Goal: Transaction & Acquisition: Purchase product/service

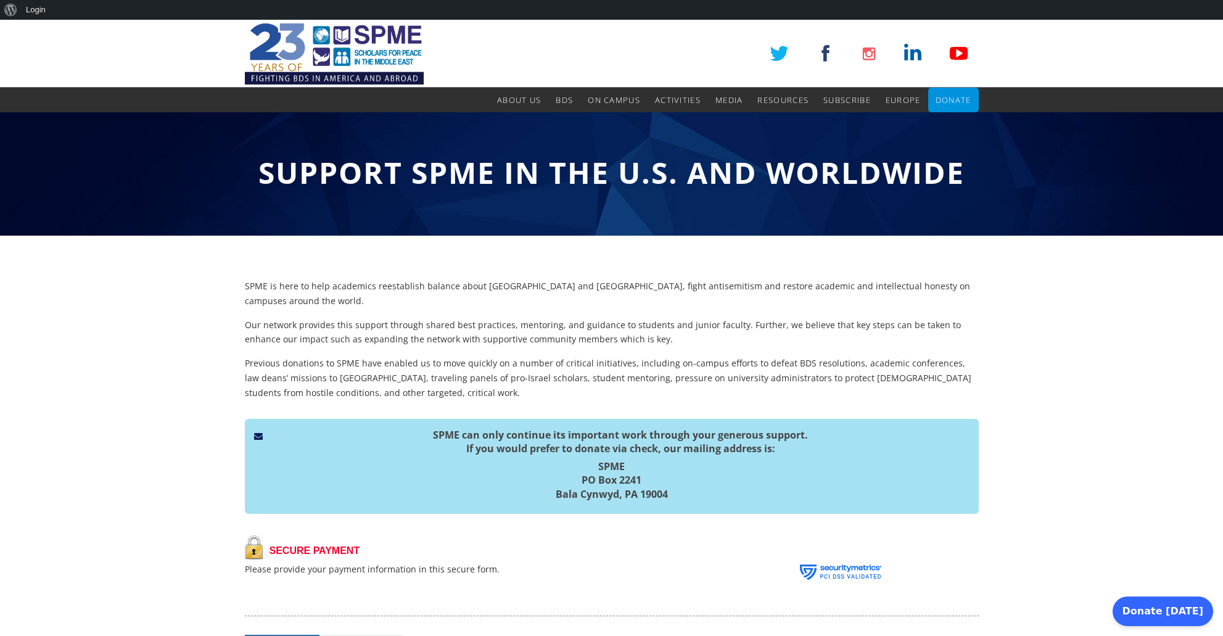
drag, startPoint x: 596, startPoint y: 444, endPoint x: 678, endPoint y: 480, distance: 90.0
click at [678, 480] on h5 "SPME [STREET_ADDRESS]" at bounding box center [611, 479] width 715 height 41
copy h5 "SPME [STREET_ADDRESS]"
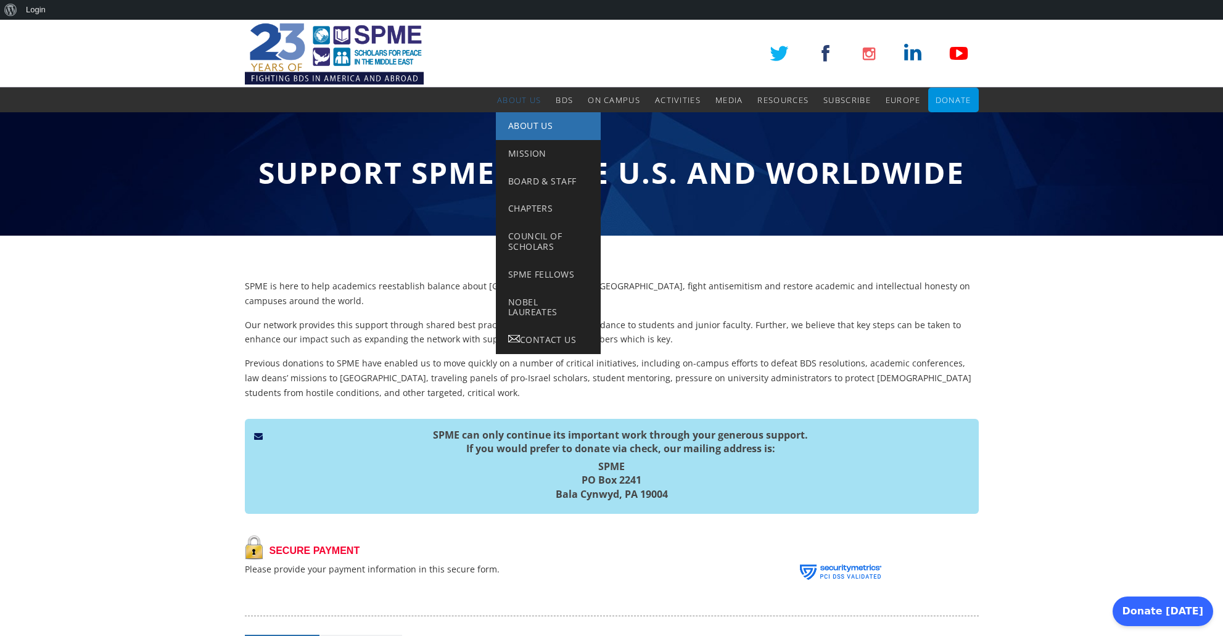
scroll to position [2, 0]
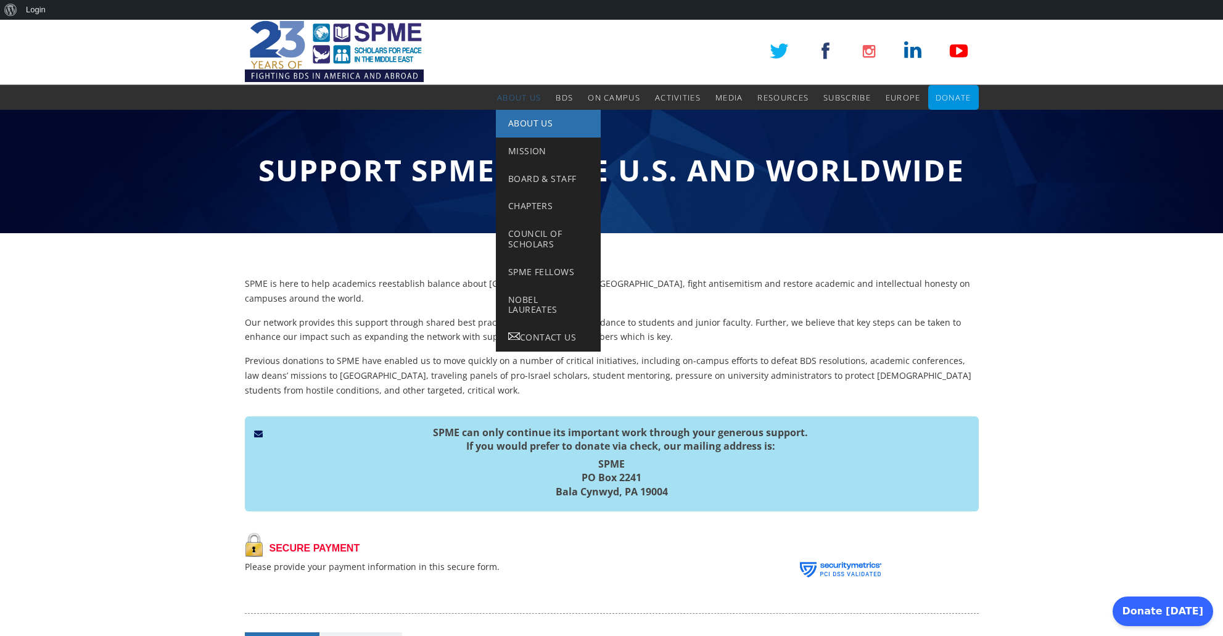
click at [528, 122] on span "About Us" at bounding box center [530, 123] width 44 height 12
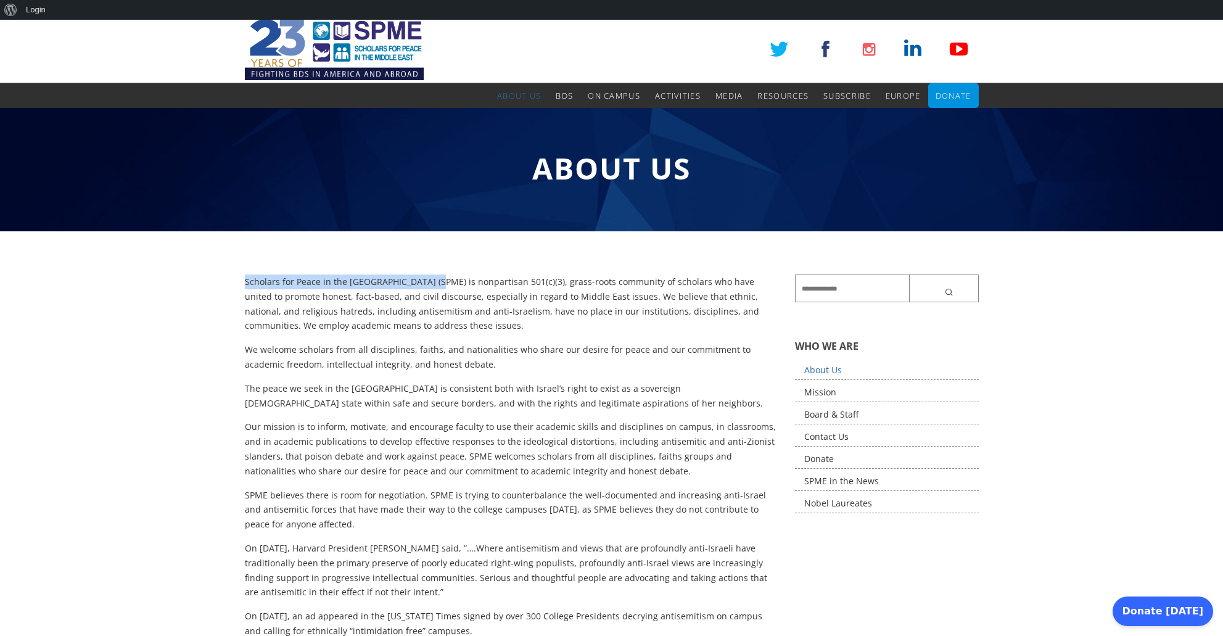
scroll to position [2, 0]
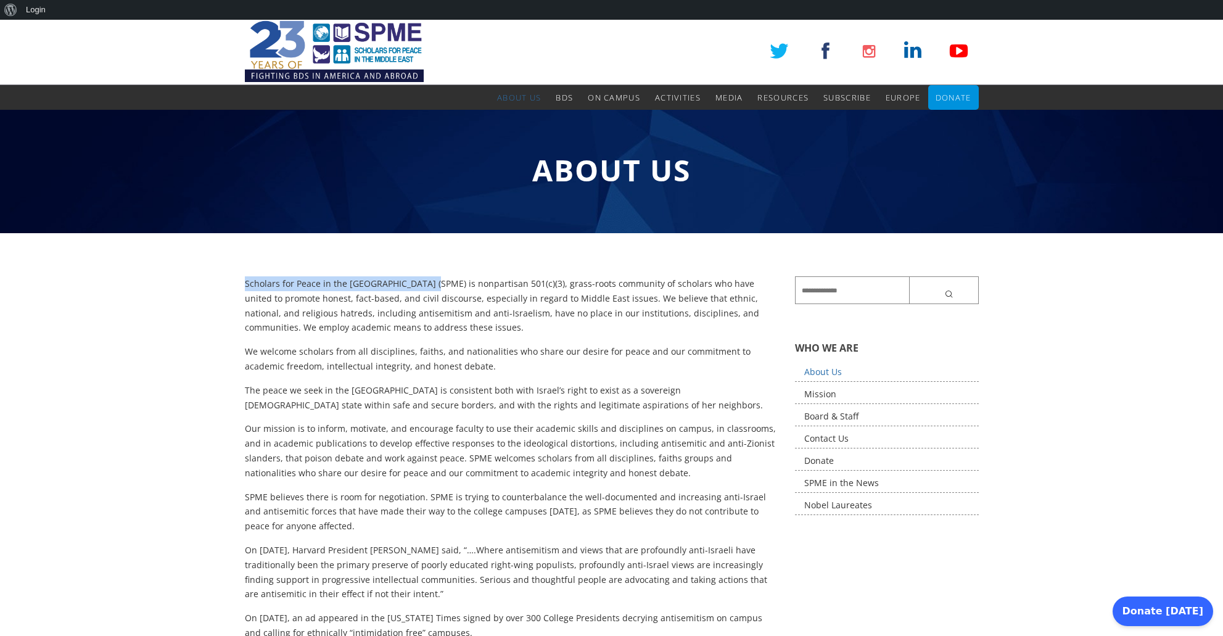
drag, startPoint x: 245, startPoint y: 284, endPoint x: 422, endPoint y: 282, distance: 177.0
click at [422, 282] on div "Scholars for Peace in the Middle East (SPME) is nonpartisan 501(c)(3), grass-ro…" at bounding box center [511, 593] width 551 height 635
copy p "Scholars for Peace in the Middle East (SPME)"
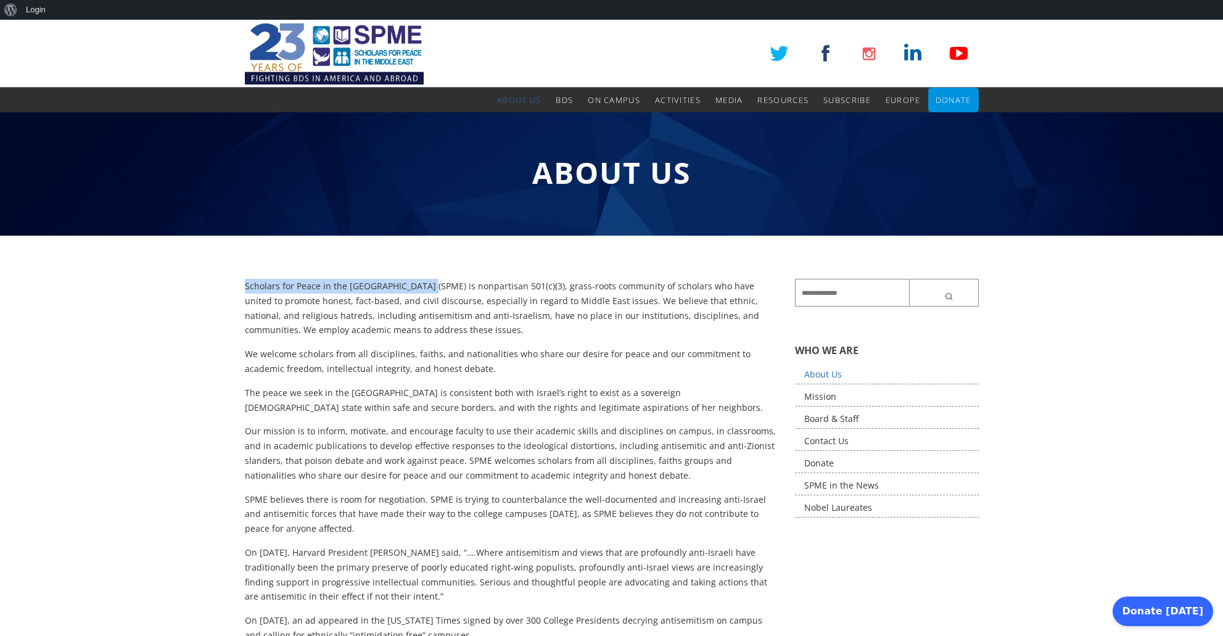
scroll to position [0, 0]
click at [961, 99] on span "Donate" at bounding box center [953, 99] width 36 height 11
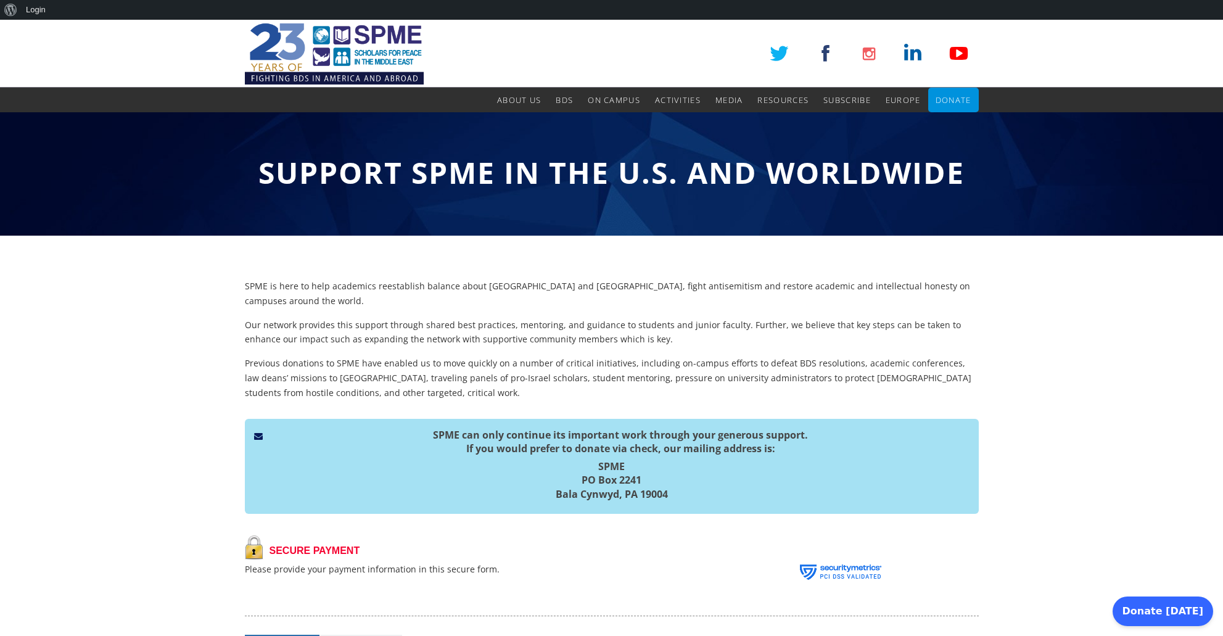
drag, startPoint x: 597, startPoint y: 446, endPoint x: 698, endPoint y: 482, distance: 107.2
click at [699, 482] on div "SPME can only continue its important work through your generous support. If you…" at bounding box center [612, 467] width 734 height 96
copy h5 "SPME [STREET_ADDRESS]"
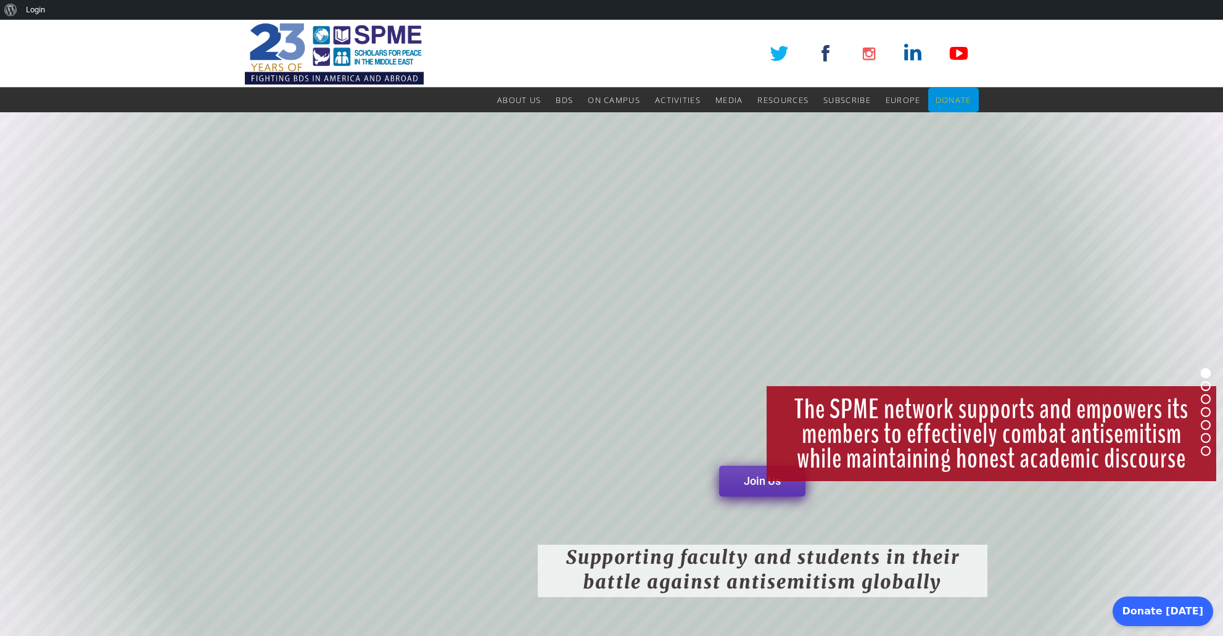
click at [951, 97] on span "Donate" at bounding box center [953, 99] width 36 height 11
